Goal: Information Seeking & Learning: Learn about a topic

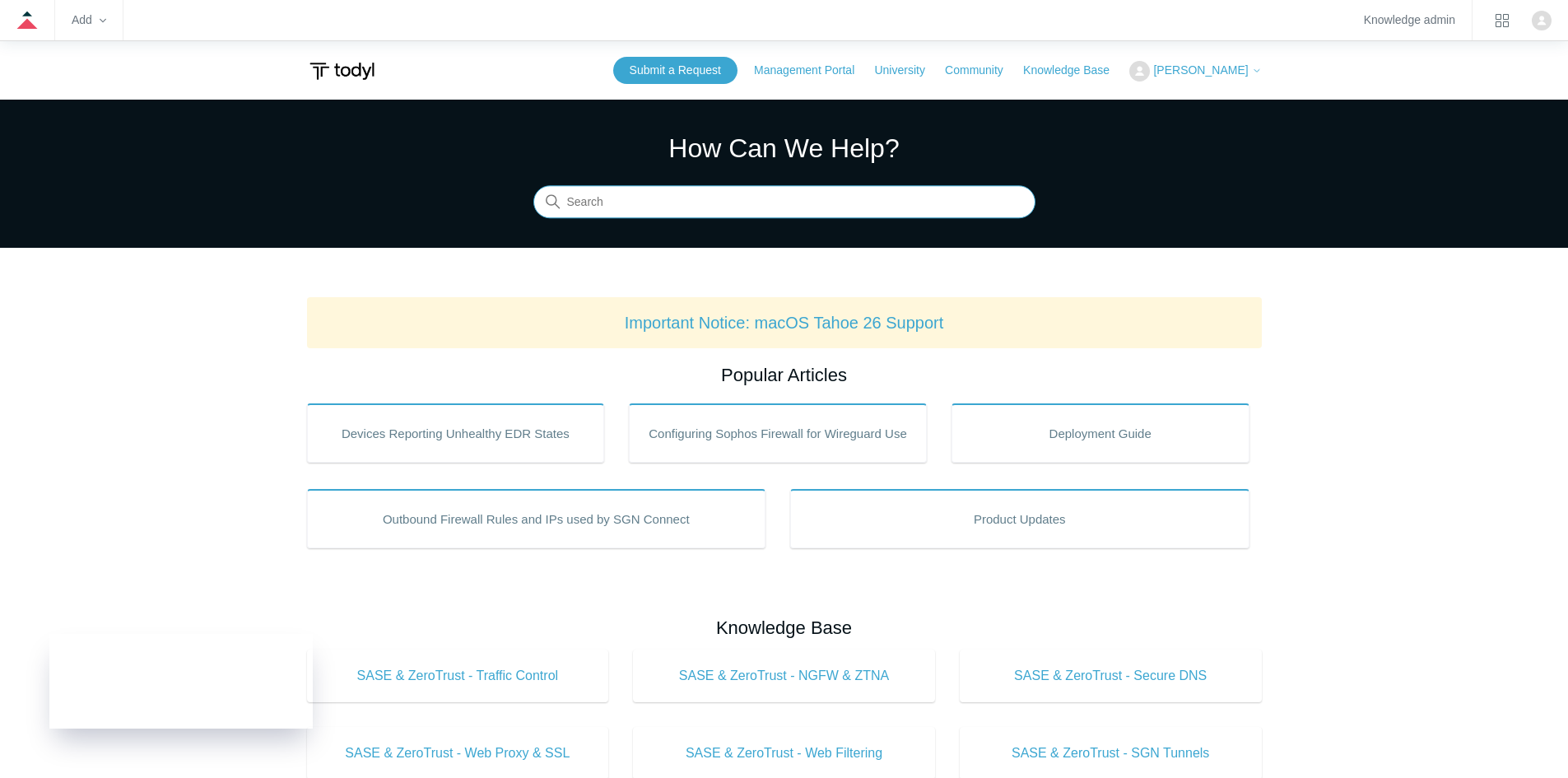
click at [868, 202] on input "Search" at bounding box center [784, 202] width 502 height 33
type input "SIEM Google Work"
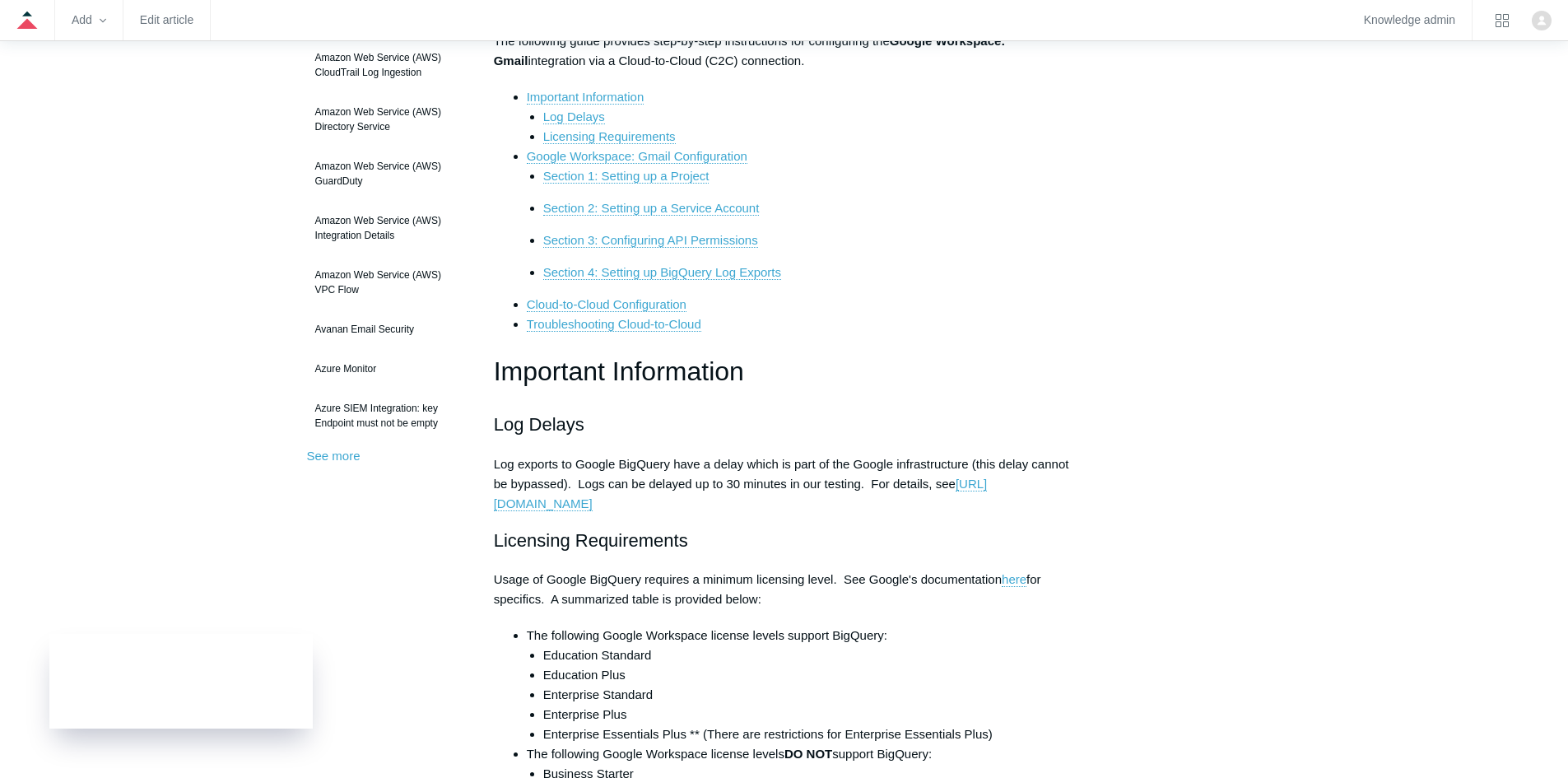
scroll to position [549, 0]
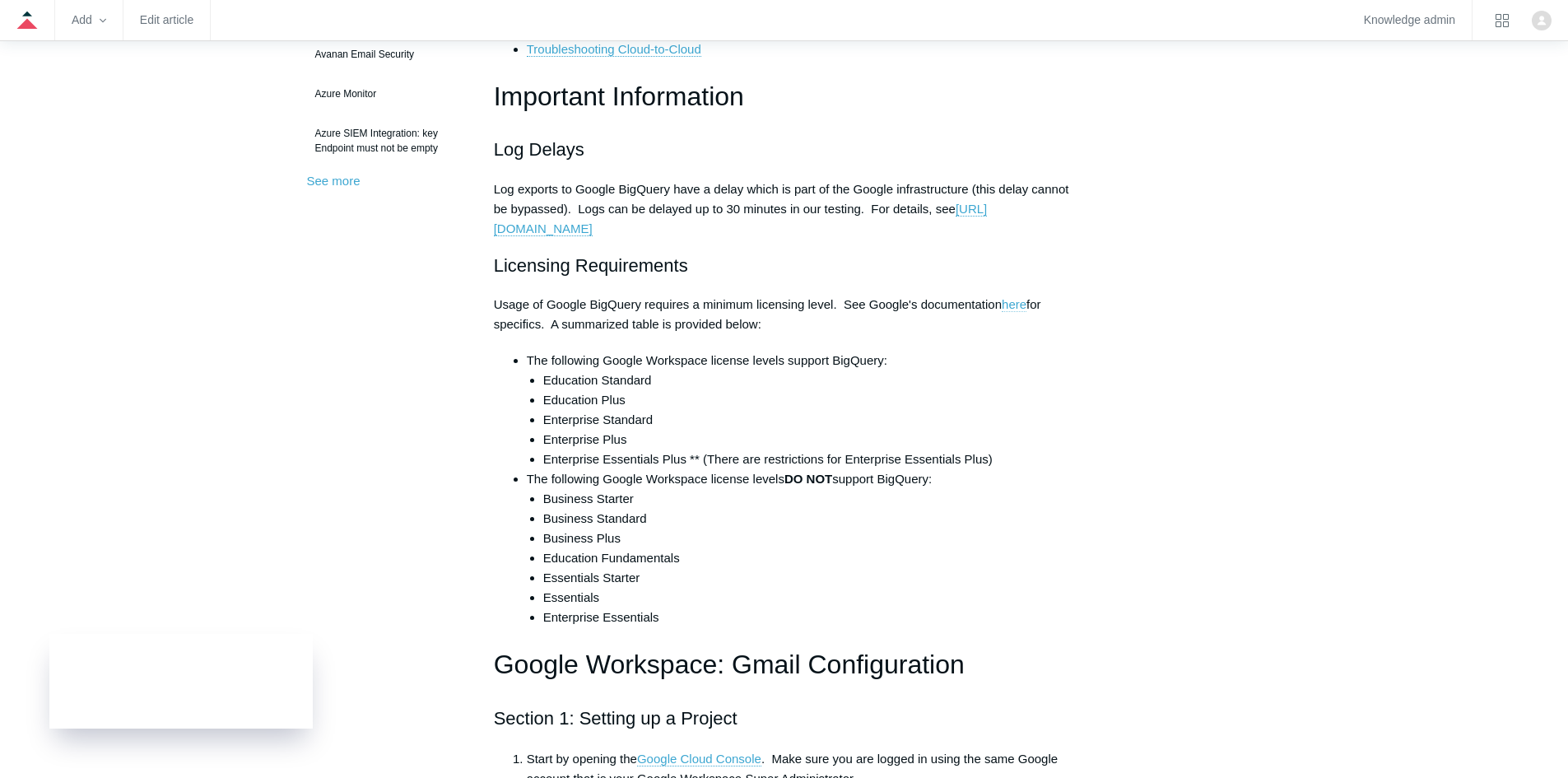
click at [1019, 302] on link "here" at bounding box center [1014, 304] width 25 height 15
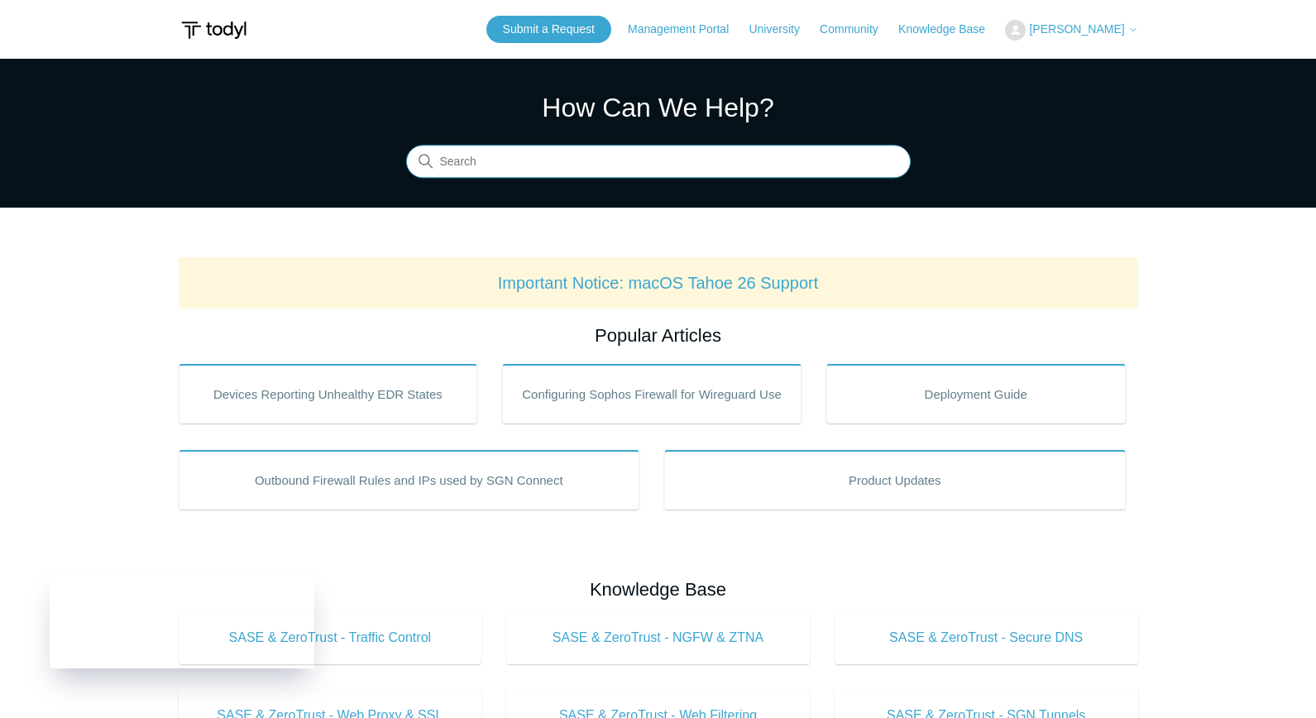
click at [659, 156] on input "Search" at bounding box center [658, 162] width 505 height 33
type input "HALO"
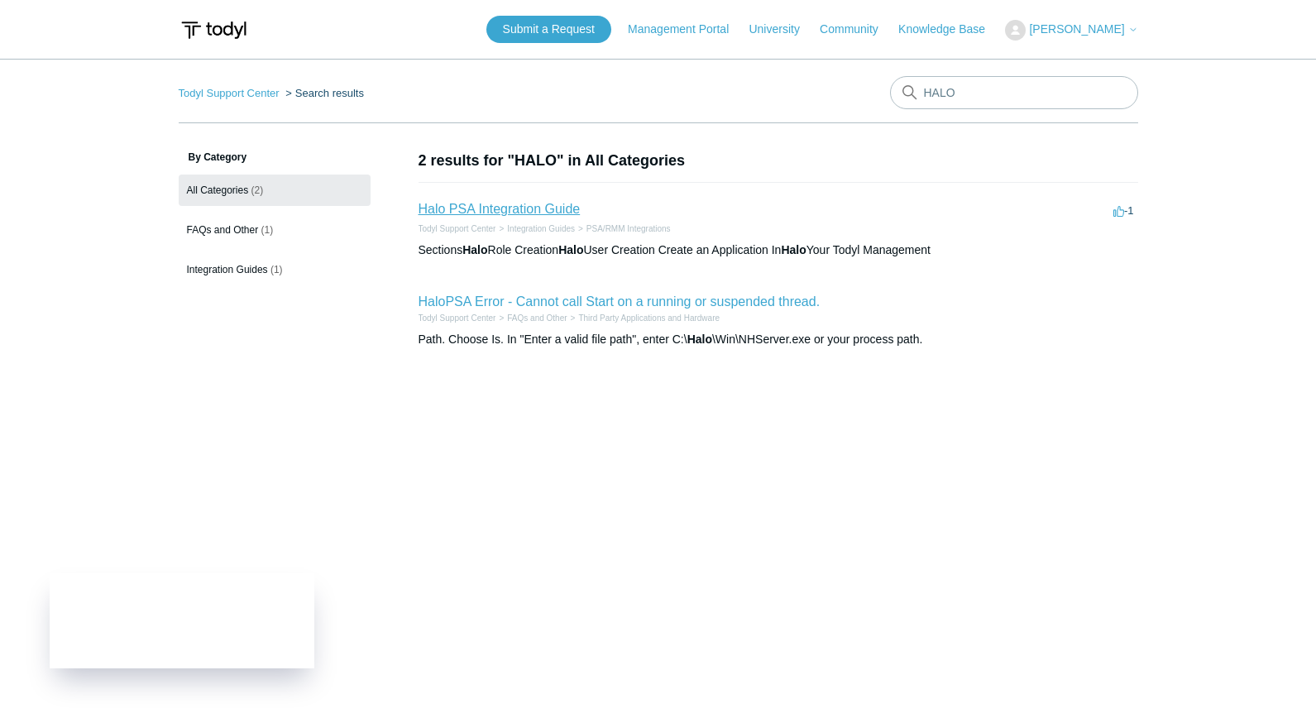
click at [544, 204] on link "Halo PSA Integration Guide" at bounding box center [500, 209] width 162 height 14
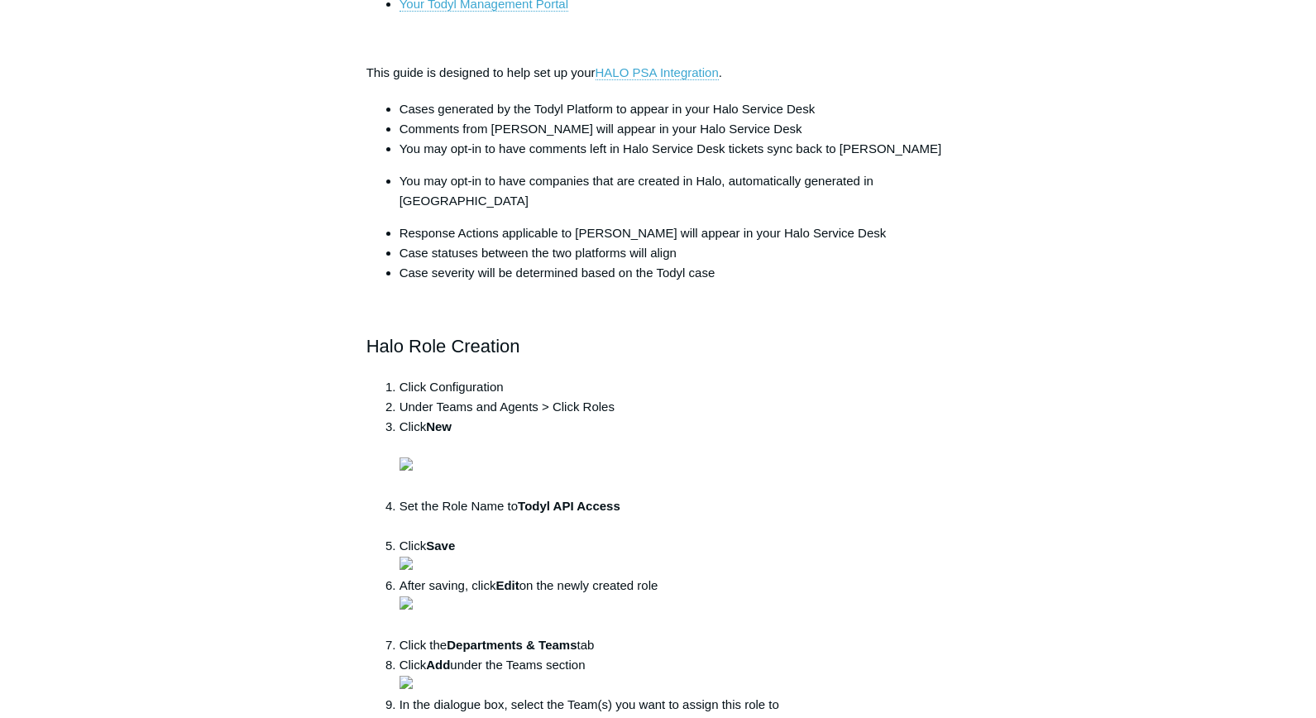
scroll to position [689, 0]
